Goal: Transaction & Acquisition: Purchase product/service

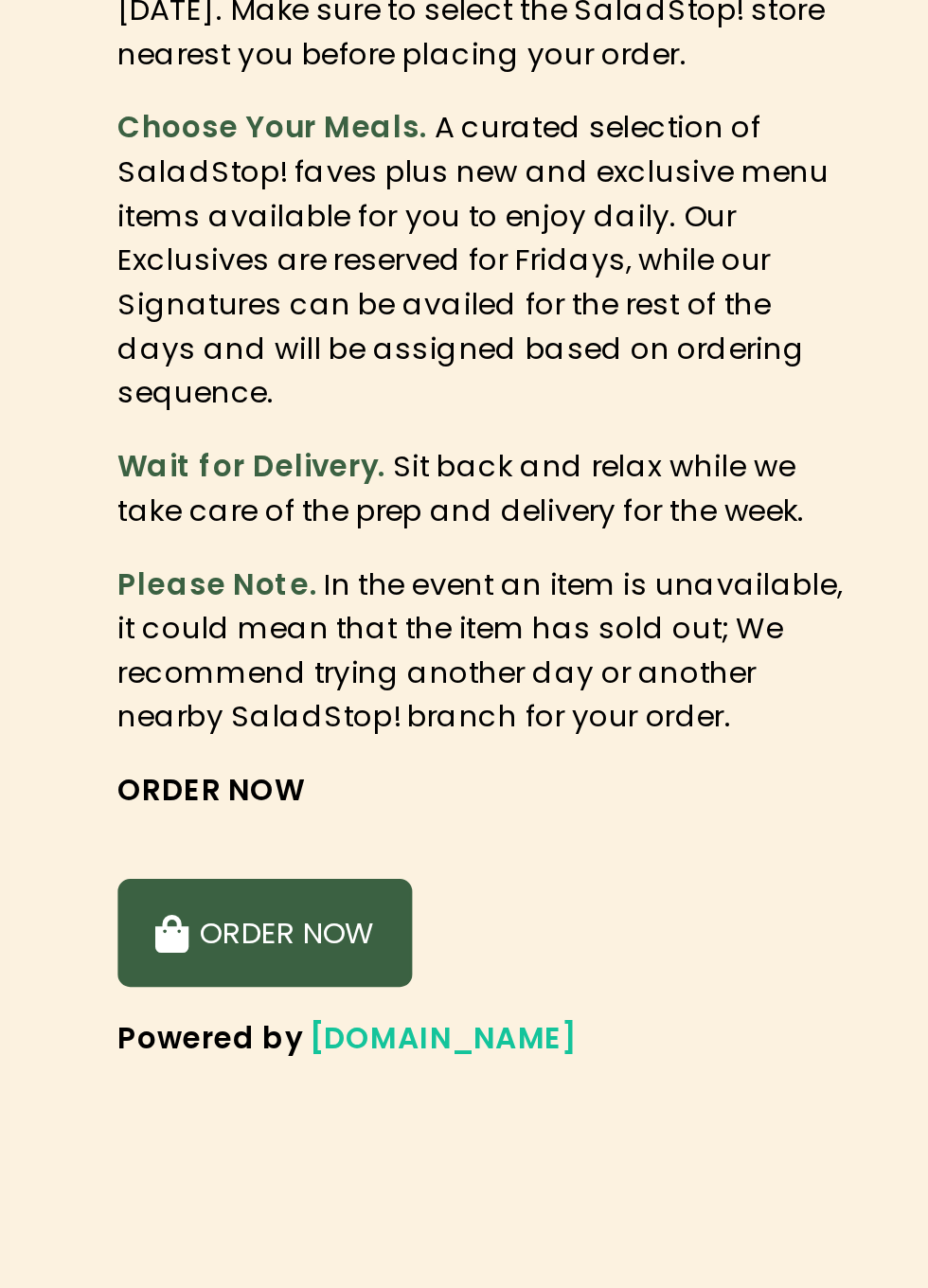
click at [140, 734] on button "ORDER NOW" at bounding box center [103, 745] width 114 height 42
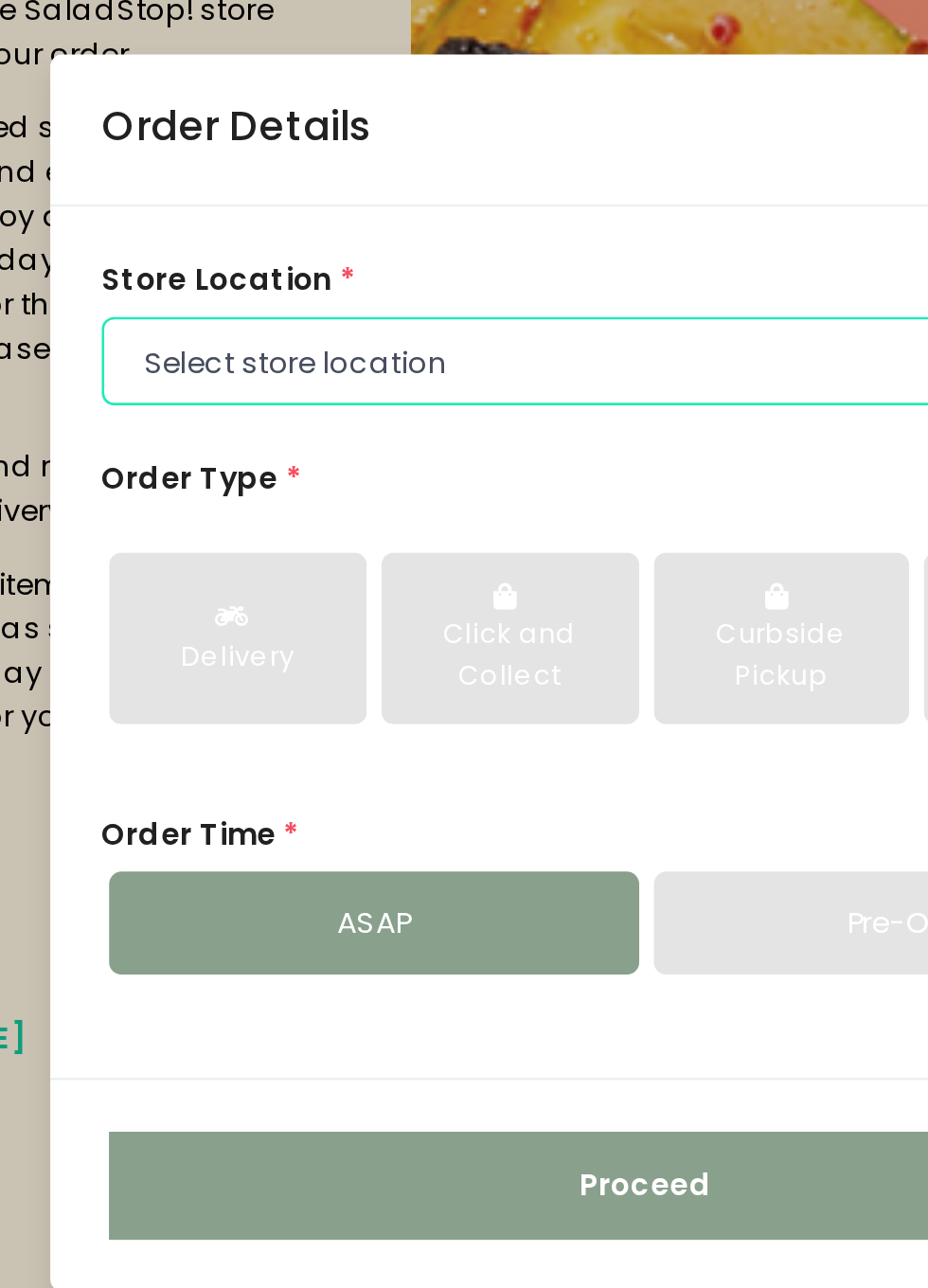
click at [441, 540] on select "Select store location [GEOGRAPHIC_DATA] [PERSON_NAME][GEOGRAPHIC_DATA] [GEOGRAP…" at bounding box center [462, 523] width 420 height 34
click at [457, 535] on select "Select store location [GEOGRAPHIC_DATA] [PERSON_NAME][GEOGRAPHIC_DATA] [GEOGRAP…" at bounding box center [462, 523] width 420 height 34
click at [425, 506] on select "Select store location [GEOGRAPHIC_DATA] [PERSON_NAME][GEOGRAPHIC_DATA] [GEOGRAP…" at bounding box center [462, 523] width 420 height 34
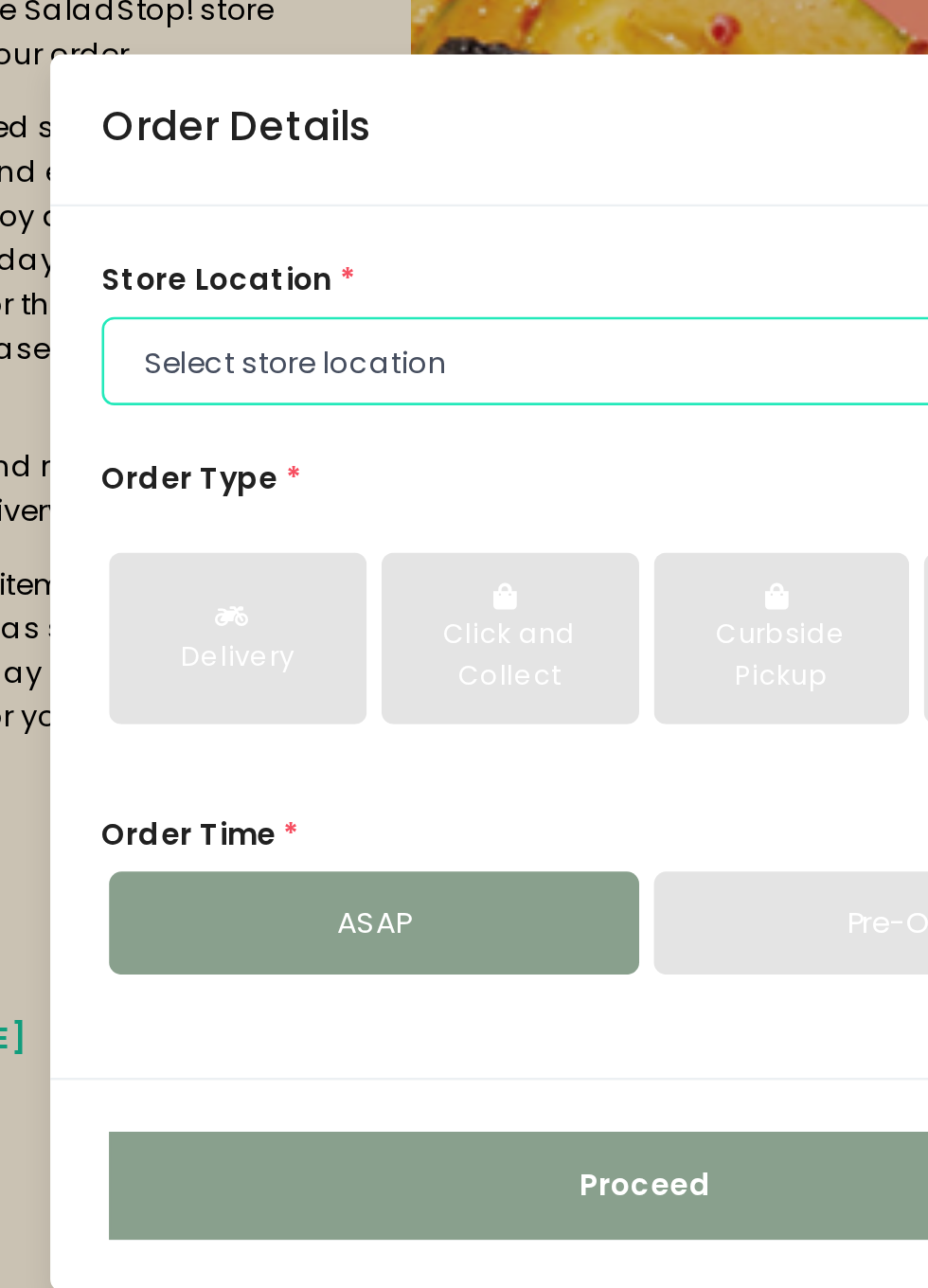
click at [517, 506] on select "Select store location [GEOGRAPHIC_DATA] [PERSON_NAME][GEOGRAPHIC_DATA] [GEOGRAP…" at bounding box center [462, 523] width 420 height 34
click at [524, 506] on select "Select store location [GEOGRAPHIC_DATA] [PERSON_NAME][GEOGRAPHIC_DATA] [GEOGRAP…" at bounding box center [462, 523] width 420 height 34
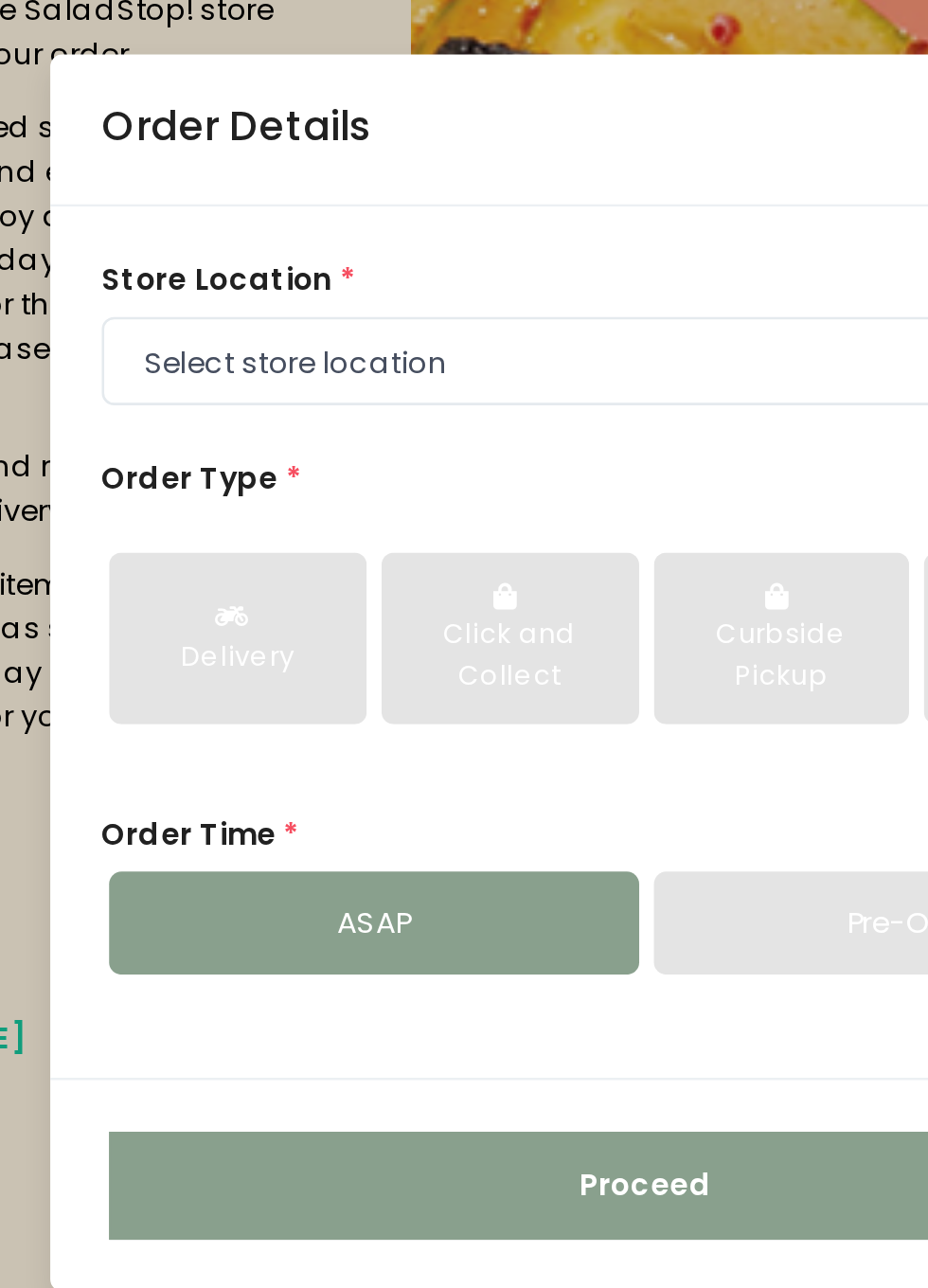
click at [531, 464] on div "store location * Select store location [GEOGRAPHIC_DATA] [PERSON_NAME][GEOGRAPH…" at bounding box center [462, 633] width 460 height 336
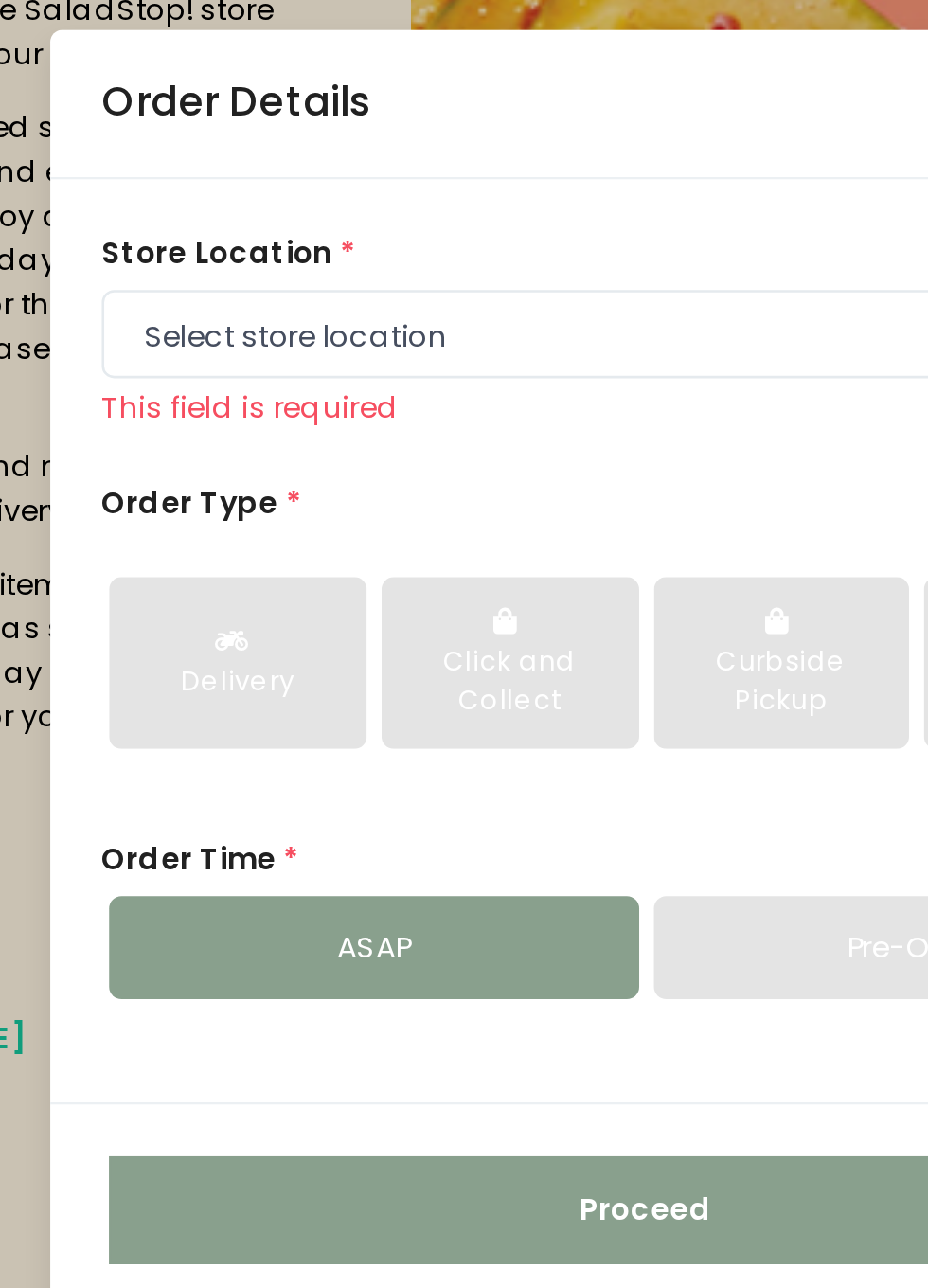
scroll to position [0, 0]
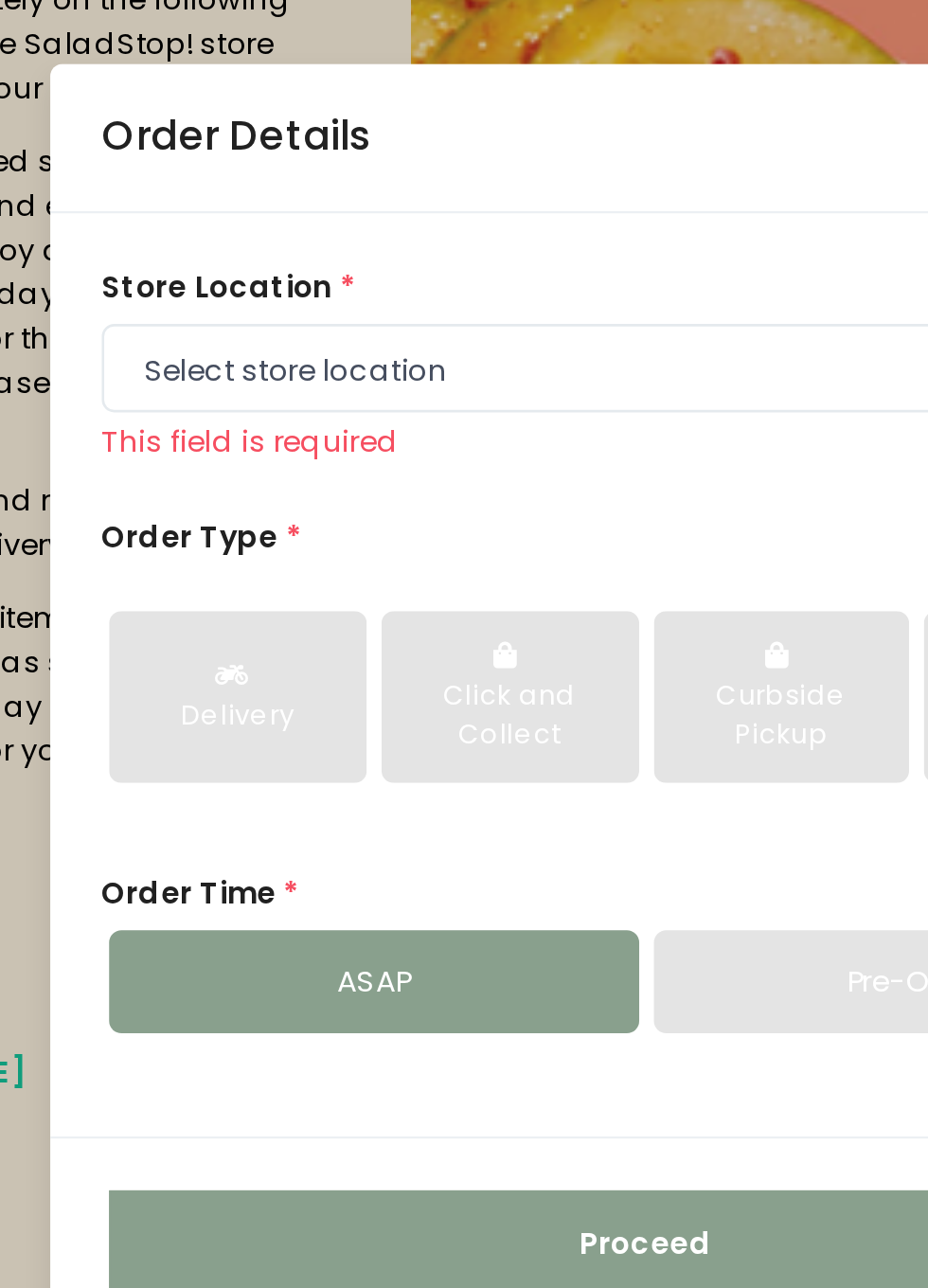
click at [242, 396] on div "Order Details store location * Select store location [GEOGRAPHIC_DATA] [PERSON_…" at bounding box center [464, 644] width 928 height 1288
